Goal: Transaction & Acquisition: Book appointment/travel/reservation

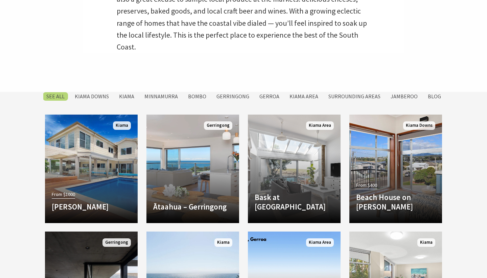
scroll to position [254, 0]
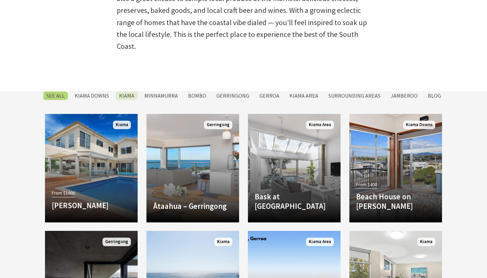
click at [135, 97] on label "Kiama" at bounding box center [127, 95] width 22 height 8
click at [0, 0] on input "Kiama" at bounding box center [0, 0] width 0 height 0
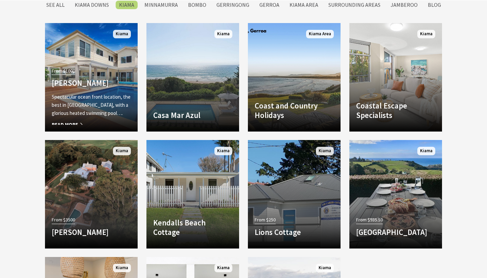
scroll to position [345, 0]
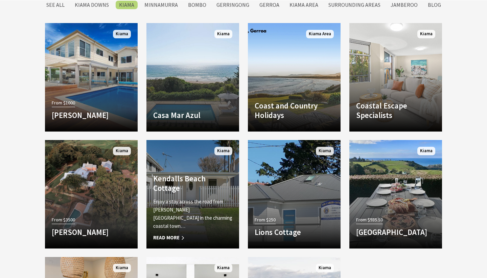
click at [194, 191] on h4 "Kendalls Beach Cottage" at bounding box center [192, 183] width 79 height 19
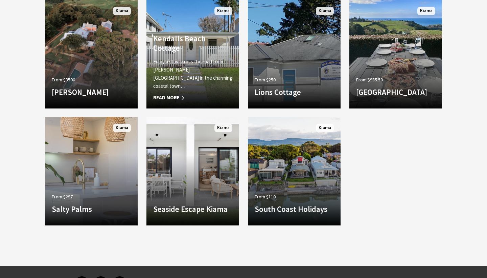
scroll to position [484, 0]
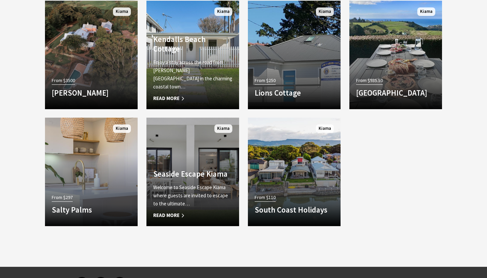
click at [202, 162] on link "Another Image Used Seaside Escape Kiama Welcome to Seaside Escape Kiama where g…" at bounding box center [193, 171] width 93 height 108
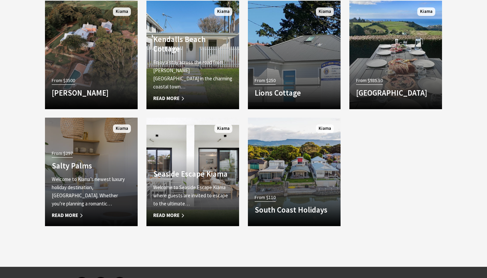
click at [94, 201] on p "Welcome to Kiama’s newest luxury holiday destination, Salty Palms. Whether you’…" at bounding box center [91, 191] width 79 height 32
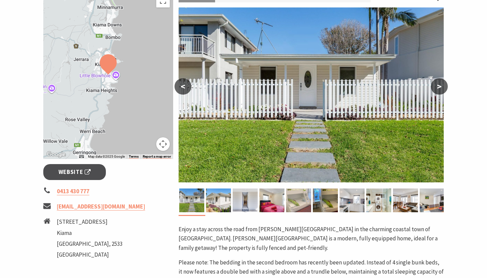
scroll to position [110, 0]
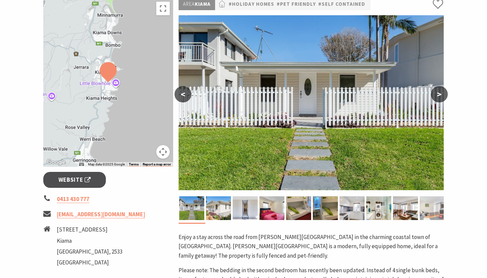
click at [435, 203] on img at bounding box center [432, 208] width 25 height 24
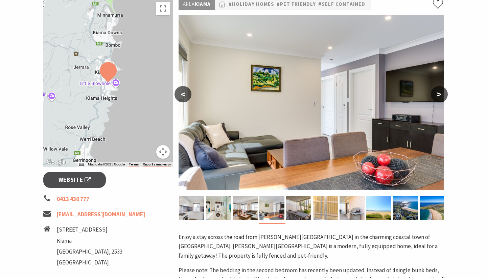
click at [335, 210] on img at bounding box center [325, 208] width 25 height 24
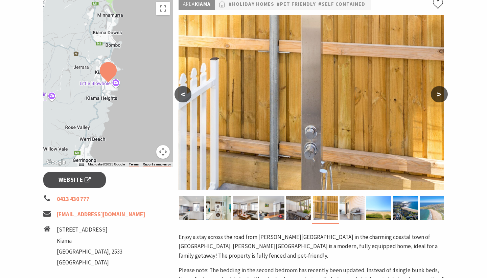
click at [425, 212] on img at bounding box center [432, 208] width 25 height 24
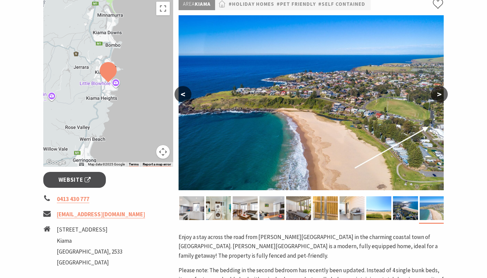
click at [422, 213] on img at bounding box center [432, 208] width 25 height 24
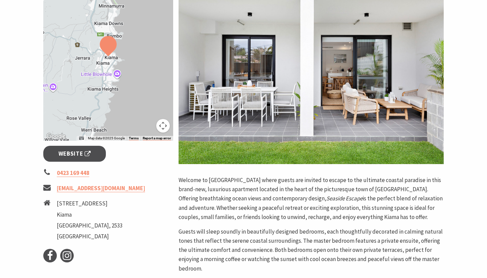
scroll to position [138, 0]
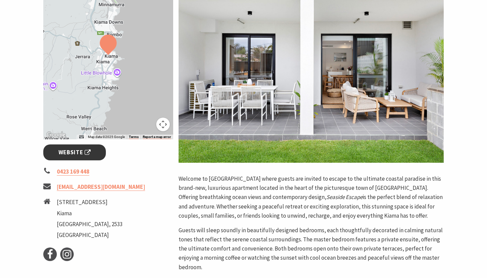
click at [83, 150] on span "Website" at bounding box center [75, 152] width 32 height 9
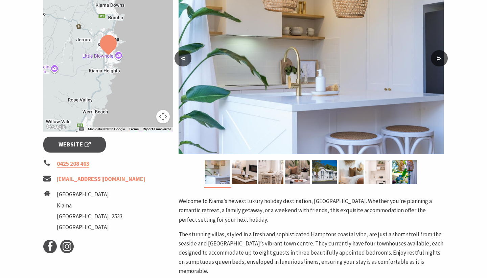
scroll to position [146, 0]
click at [328, 173] on img at bounding box center [324, 172] width 25 height 24
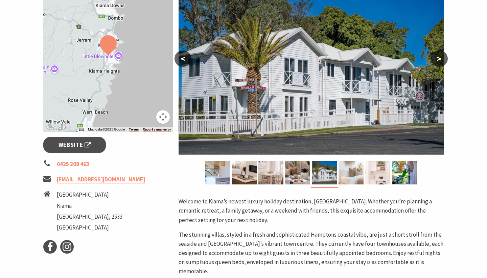
click at [350, 175] on img at bounding box center [351, 172] width 25 height 24
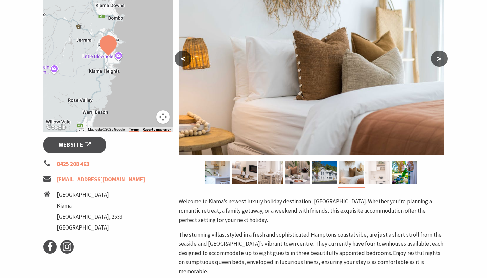
click at [377, 176] on img at bounding box center [377, 172] width 25 height 24
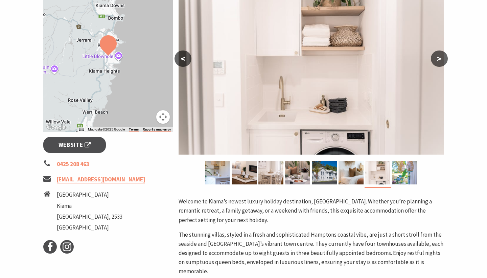
click at [405, 179] on img at bounding box center [404, 172] width 25 height 24
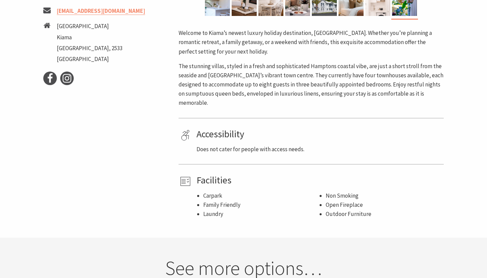
scroll to position [314, 0]
